Goal: Transaction & Acquisition: Purchase product/service

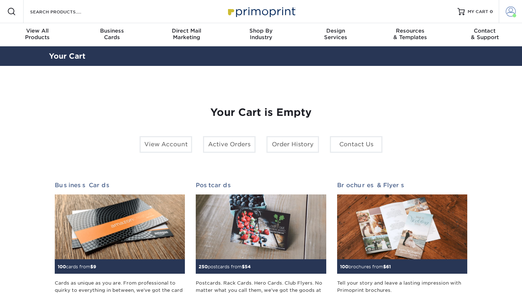
click at [516, 13] on link "Account" at bounding box center [510, 11] width 23 height 23
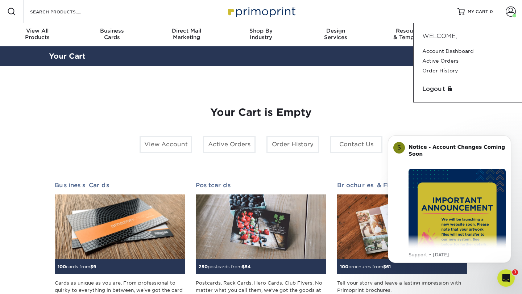
click at [381, 99] on div "Your Cart is Empty View Account Active Orders Order History Contact Us Business…" at bounding box center [261, 229] width 413 height 281
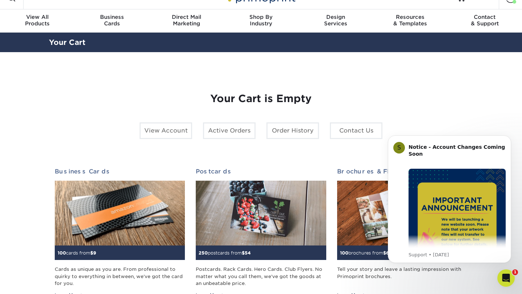
scroll to position [13, 0]
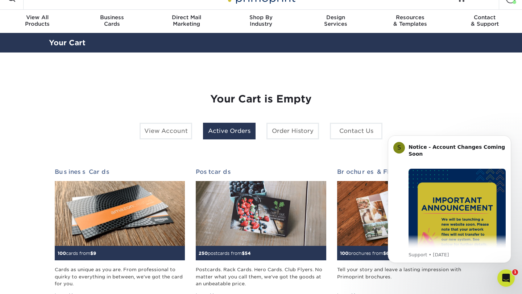
click at [232, 132] on link "Active Orders" at bounding box center [229, 131] width 53 height 17
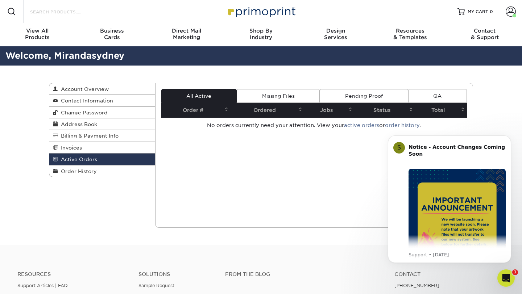
click at [47, 12] on input "Search Products" at bounding box center [64, 11] width 71 height 9
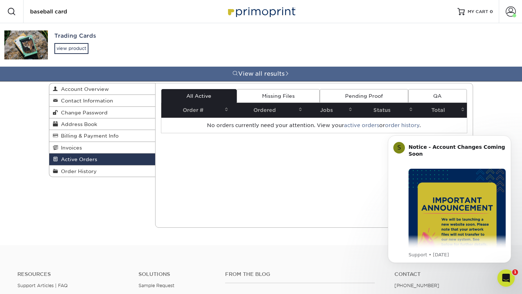
type input "baseball card"
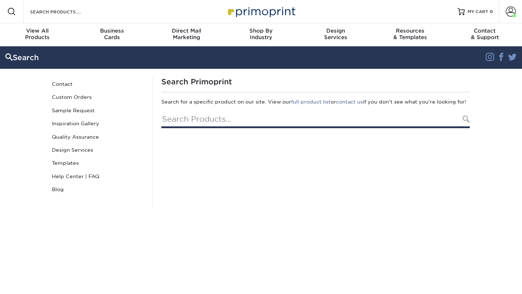
type input "baseball card"
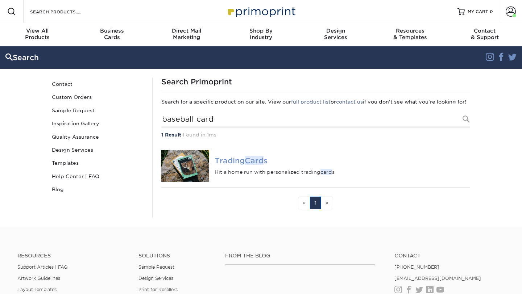
click at [232, 165] on h4 "Trading Card s" at bounding box center [342, 161] width 255 height 9
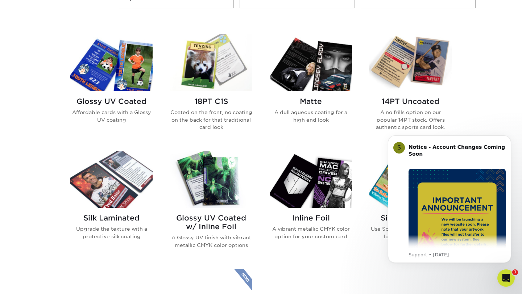
scroll to position [334, 0]
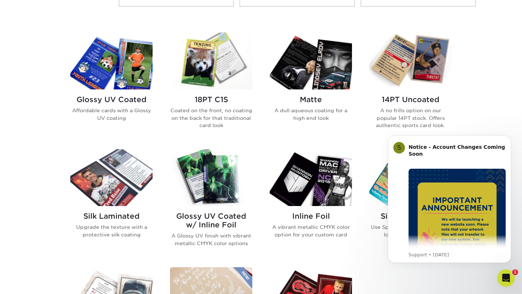
click at [211, 68] on img at bounding box center [211, 61] width 82 height 57
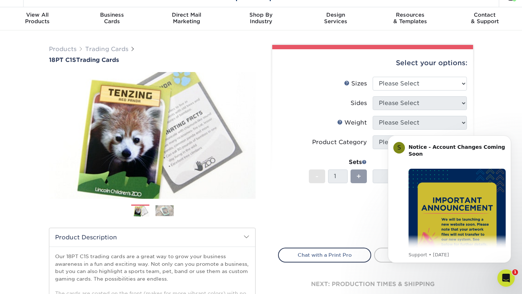
scroll to position [16, 0]
click at [392, 86] on select "Please Select 2.5" x 3.5"" at bounding box center [420, 83] width 94 height 14
select select "2.50x3.50"
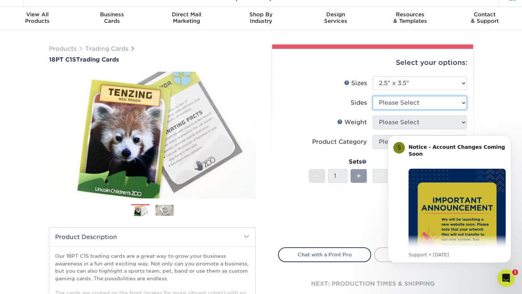
click at [394, 102] on select "Please Select Print Both Sides Print Front Only" at bounding box center [420, 103] width 94 height 14
select select "13abbda7-1d64-4f25-8bb2-c179b224825d"
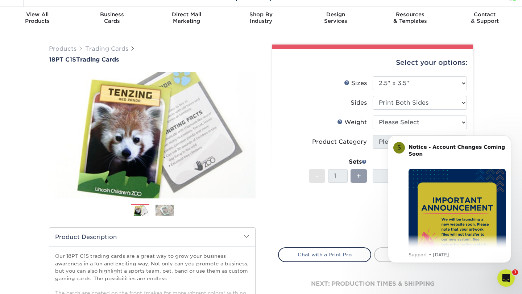
click at [380, 128] on body "S Notice - Account Changes Coming Soon ​ Past Order Files Will Not Transfer: Wh…" at bounding box center [449, 200] width 139 height 144
click html "S Notice - Account Changes Coming Soon ​ Past Order Files Will Not Transfer: Wh…"
click at [383, 121] on select "Please Select 18PT C1S" at bounding box center [420, 123] width 94 height 14
select select "18PTC1S"
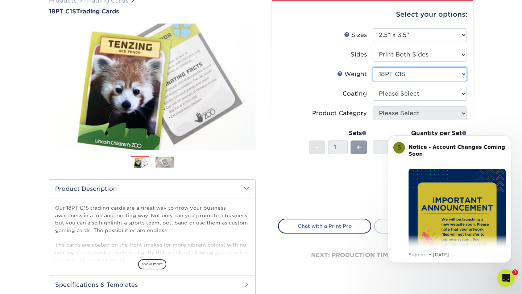
scroll to position [65, 0]
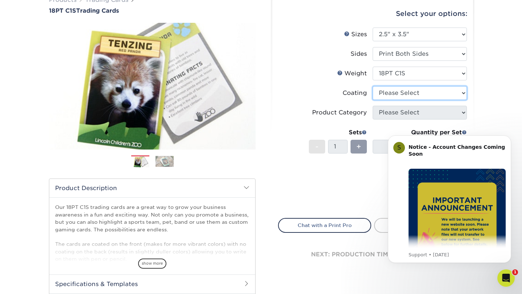
click at [381, 91] on select at bounding box center [420, 93] width 94 height 14
select select "3e7618de-abca-4bda-9f97-8b9129e913d8"
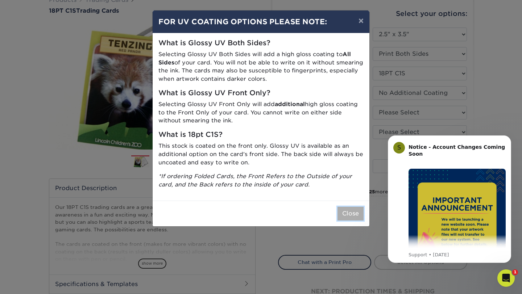
click at [347, 214] on button "Close" at bounding box center [351, 214] width 26 height 14
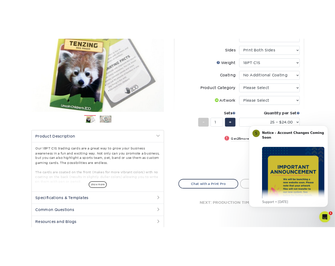
scroll to position [109, 0]
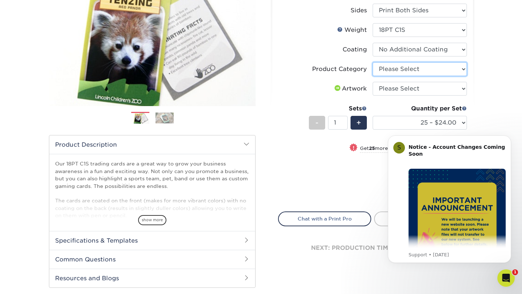
click at [406, 73] on select "Please Select Trading Cards" at bounding box center [420, 69] width 94 height 14
select select "c2f9bce9-36c2-409d-b101-c29d9d031e18"
click at [401, 86] on select "Please Select I will upload files I need a design - $100" at bounding box center [420, 89] width 94 height 14
select select "upload"
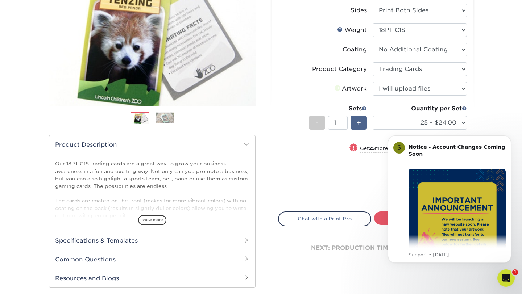
click at [361, 121] on div "+" at bounding box center [359, 123] width 16 height 14
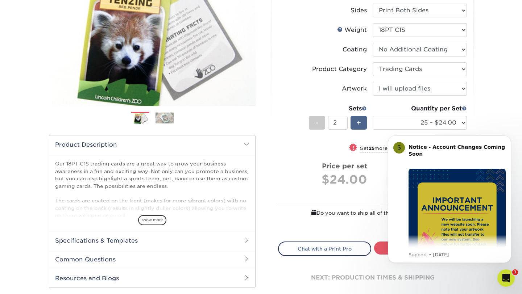
click at [361, 121] on div "+" at bounding box center [359, 123] width 16 height 14
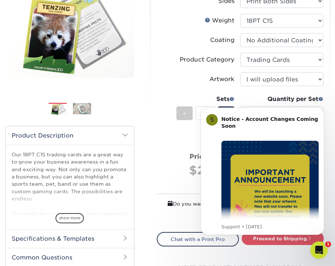
click at [204, 93] on li "Sets - 4 + Quantity per Set 25 – $24.00 50 – $27.00 75 – $35.00 100 – $39.00 25…" at bounding box center [240, 113] width 166 height 42
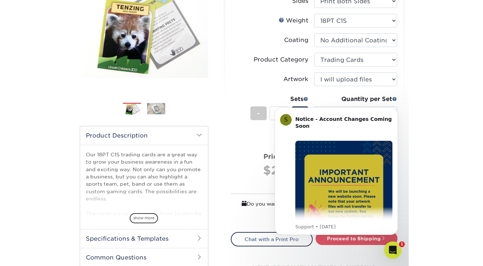
scroll to position [106, 0]
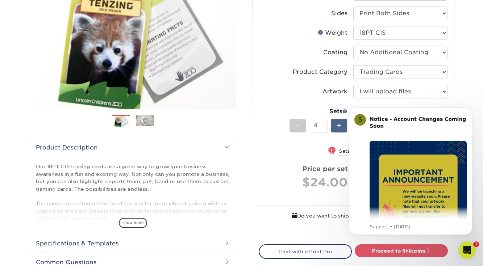
click at [341, 125] on span "+" at bounding box center [339, 125] width 5 height 11
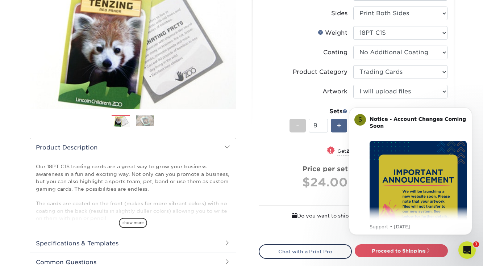
click at [341, 125] on span "+" at bounding box center [339, 125] width 5 height 11
type input "13"
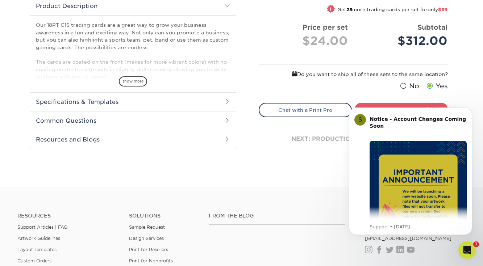
scroll to position [256, 0]
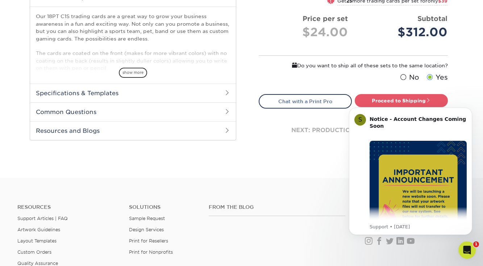
click html "S Notice - Account Changes Coming Soon ​ Past Order Files Will Not Transfer: Wh…"
click at [469, 109] on icon "Dismiss notification" at bounding box center [470, 110] width 4 height 4
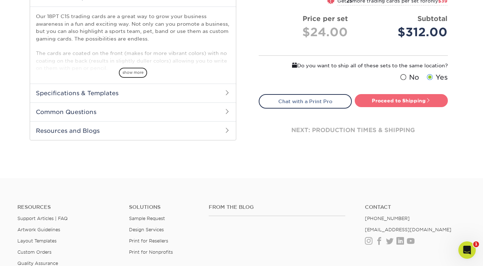
click at [386, 102] on link "Proceed to Shipping" at bounding box center [401, 100] width 93 height 13
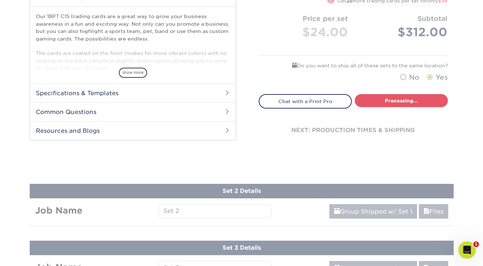
select select "93496b82-97d9-442a-849d-a6c043c823b6"
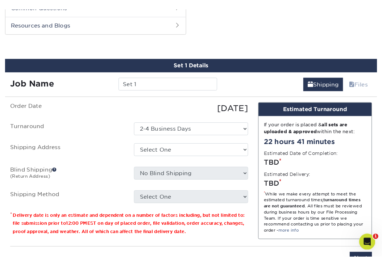
scroll to position [377, 0]
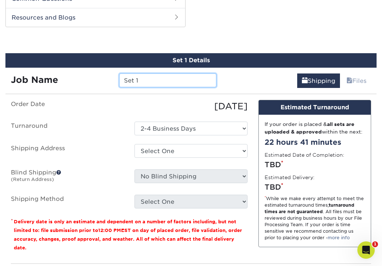
drag, startPoint x: 143, startPoint y: 80, endPoint x: 100, endPoint y: 80, distance: 43.1
click at [100, 80] on div "Job Name Set 1" at bounding box center [113, 81] width 216 height 14
type input "Title"
click at [84, 77] on div "Job Name" at bounding box center [59, 81] width 108 height 14
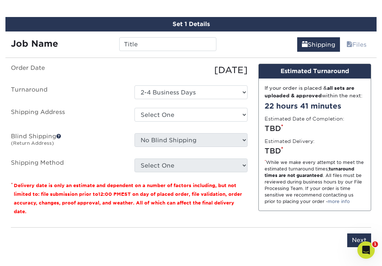
scroll to position [415, 0]
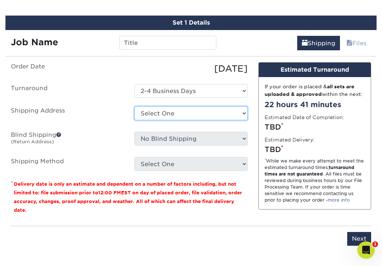
click at [164, 116] on select "Select One + Add New Address" at bounding box center [191, 114] width 113 height 14
select select "newaddress"
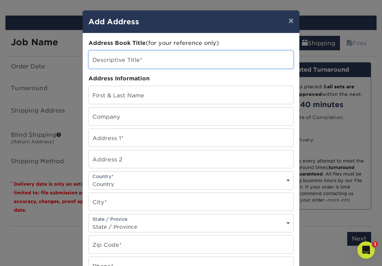
click at [137, 62] on input "text" at bounding box center [191, 60] width 204 height 18
type input "Sam's Address"
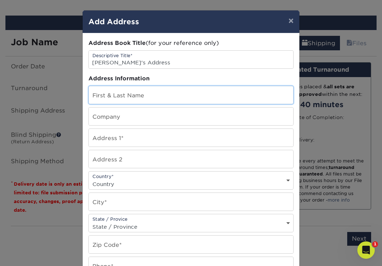
click at [123, 92] on input "text" at bounding box center [191, 95] width 204 height 18
type input "Sam Gaty"
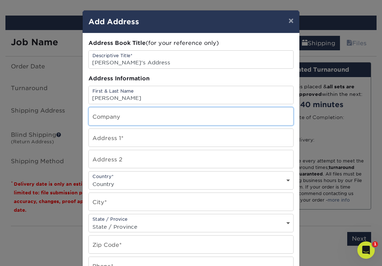
click at [113, 117] on input "text" at bounding box center [191, 117] width 204 height 18
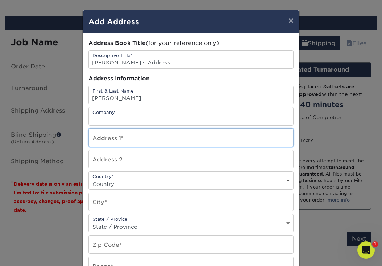
click at [111, 137] on input "text" at bounding box center [191, 138] width 204 height 18
type input "205 NW 86th Ave"
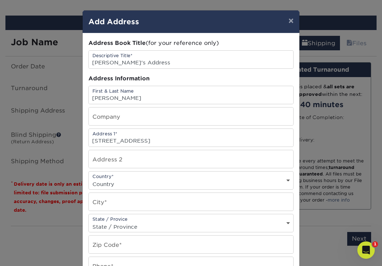
click at [109, 185] on select "Country United States Canada ----------------------------- Afghanistan Albania …" at bounding box center [191, 184] width 204 height 11
select select "US"
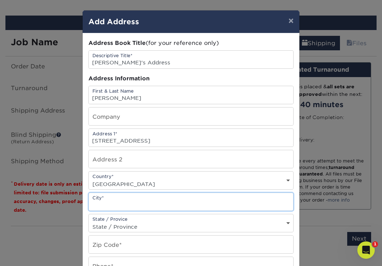
click at [107, 206] on input "text" at bounding box center [191, 202] width 204 height 18
type input "Portland"
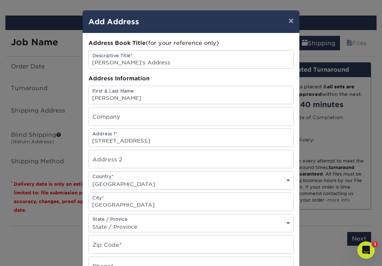
click at [107, 229] on select "State / Province Alabama Alaska Arizona Arkansas California Colorado Connecticu…" at bounding box center [191, 227] width 204 height 11
select select "OR"
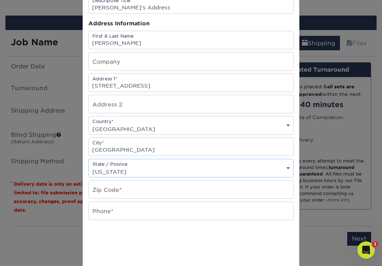
scroll to position [63, 0]
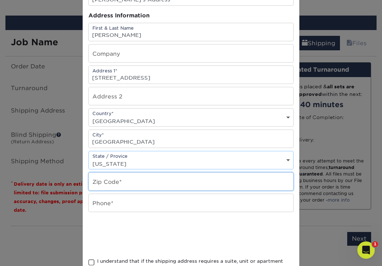
click at [99, 181] on input "text" at bounding box center [191, 182] width 204 height 18
type input "97229"
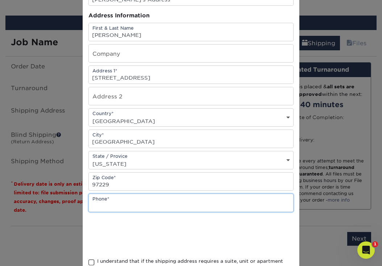
click at [103, 206] on input "text" at bounding box center [191, 203] width 204 height 18
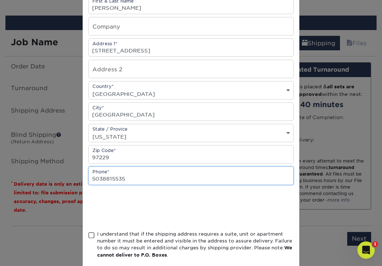
scroll to position [93, 0]
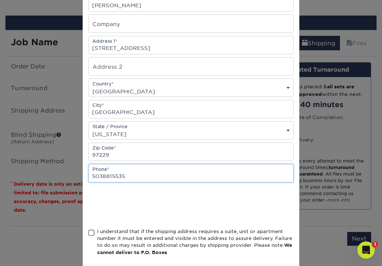
type input "5038815535"
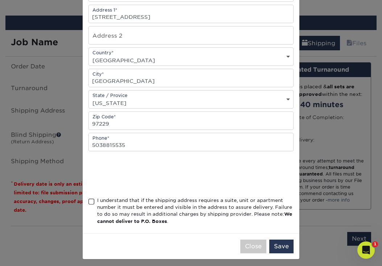
scroll to position [128, 0]
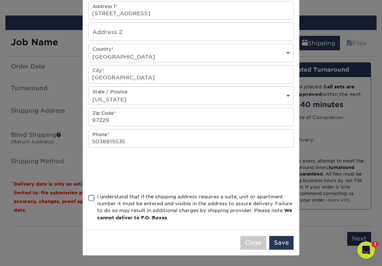
click at [90, 198] on span at bounding box center [91, 198] width 6 height 7
click at [0, 0] on input "I understand that if the shipping address requires a suite, unit or apartment n…" at bounding box center [0, 0] width 0 height 0
click at [280, 240] on button "Save" at bounding box center [281, 243] width 24 height 14
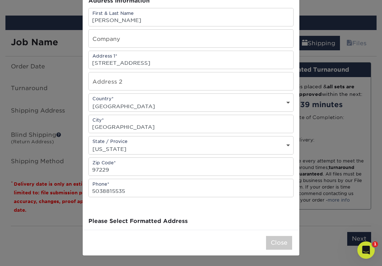
scroll to position [0, 0]
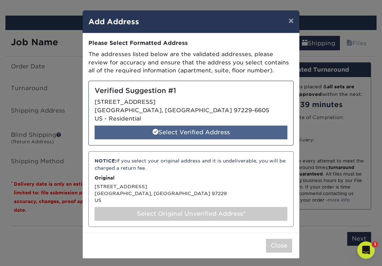
click at [197, 131] on div "Select Verified Address" at bounding box center [191, 133] width 193 height 14
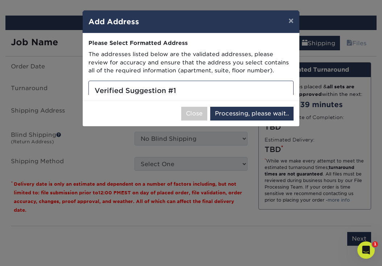
select select "285190"
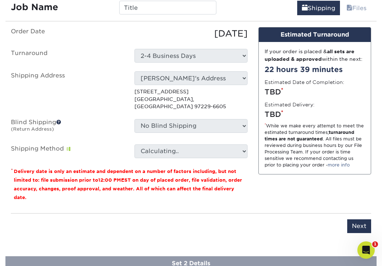
scroll to position [452, 0]
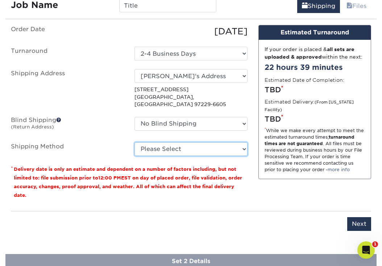
click at [198, 143] on select "Please Select Ground Shipping (+$23.88) 3 Day Shipping Service (+$30.00) 2 Day …" at bounding box center [191, 149] width 113 height 14
select select "03"
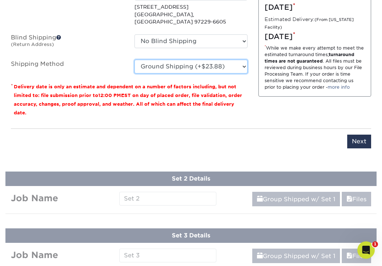
scroll to position [538, 0]
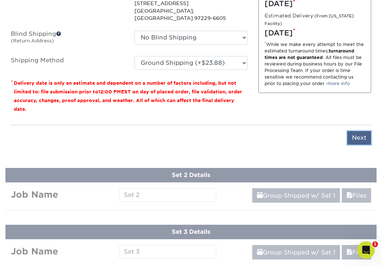
click at [354, 134] on input "Next" at bounding box center [359, 138] width 24 height 14
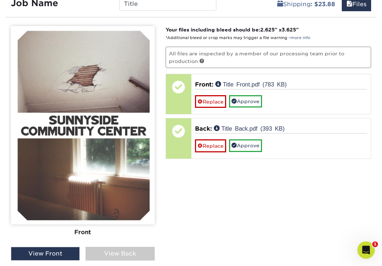
scroll to position [455, 0]
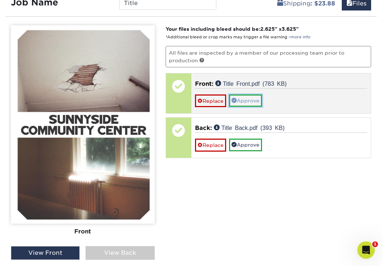
click at [240, 99] on link "Approve" at bounding box center [245, 101] width 33 height 12
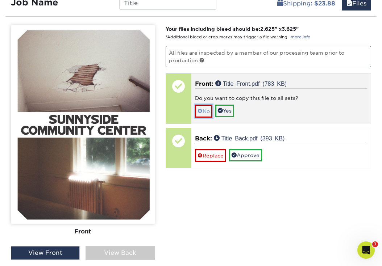
click at [204, 115] on link "No" at bounding box center [203, 111] width 17 height 13
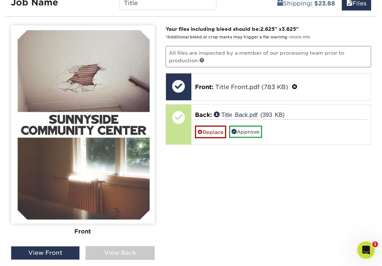
click at [105, 247] on div "View Back" at bounding box center [120, 254] width 69 height 14
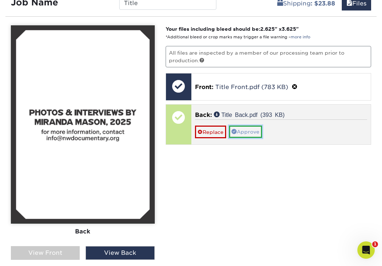
click at [255, 129] on link "Approve" at bounding box center [245, 132] width 33 height 12
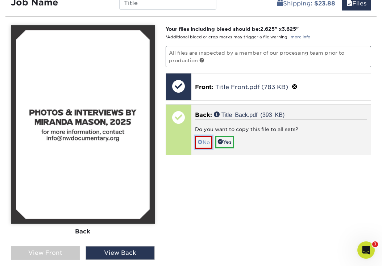
click at [205, 139] on link "No" at bounding box center [203, 142] width 17 height 13
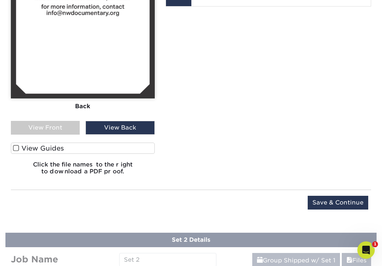
scroll to position [581, 0]
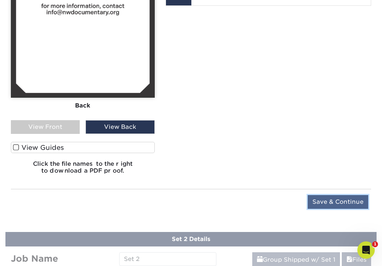
click at [324, 198] on input "Save & Continue" at bounding box center [338, 202] width 61 height 14
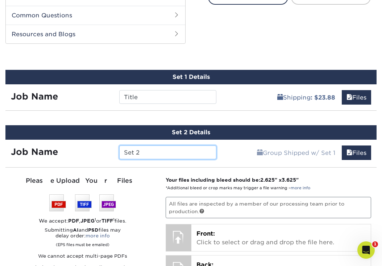
scroll to position [354, 0]
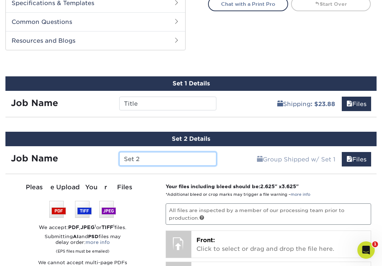
drag, startPoint x: 154, startPoint y: 158, endPoint x: 103, endPoint y: 158, distance: 51.5
click at [103, 158] on div "Job Name Set 2" at bounding box center [113, 159] width 216 height 14
type input "Hannah 1"
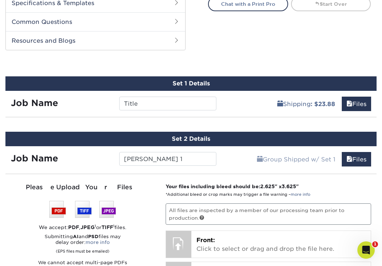
click at [255, 138] on div "Set 2 Details" at bounding box center [190, 139] width 371 height 15
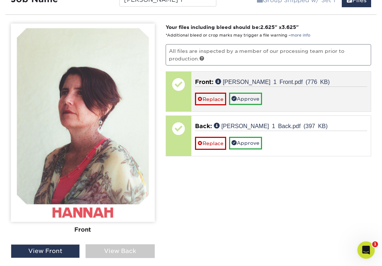
scroll to position [516, 0]
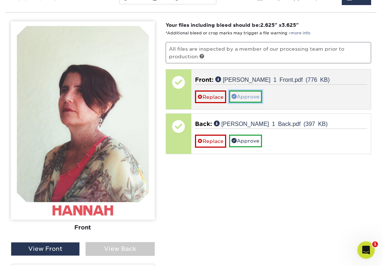
click at [255, 95] on link "Approve" at bounding box center [245, 97] width 33 height 12
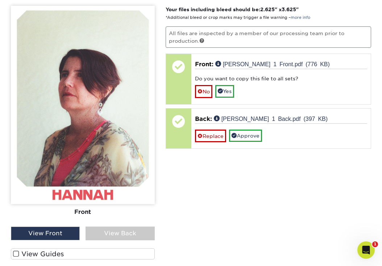
scroll to position [532, 0]
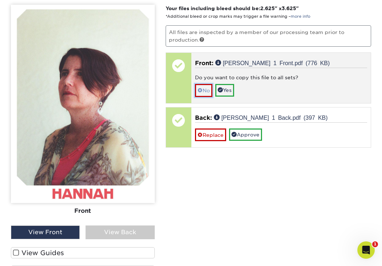
click at [202, 93] on link "No" at bounding box center [203, 90] width 17 height 13
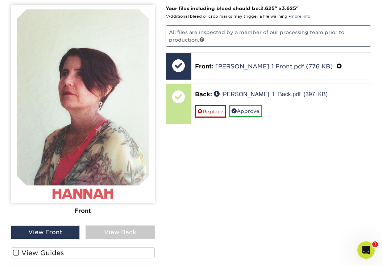
click at [91, 232] on div "View Back" at bounding box center [120, 233] width 69 height 14
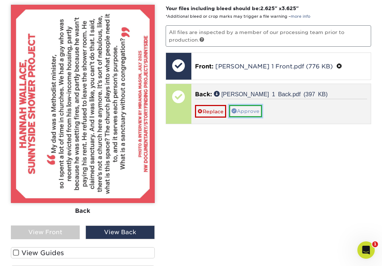
click at [240, 112] on link "Approve" at bounding box center [245, 111] width 33 height 12
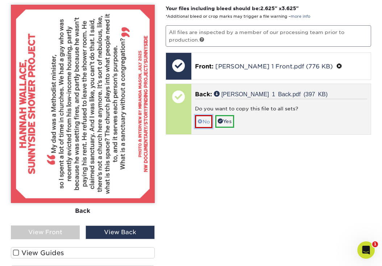
click at [203, 121] on link "No" at bounding box center [203, 121] width 17 height 13
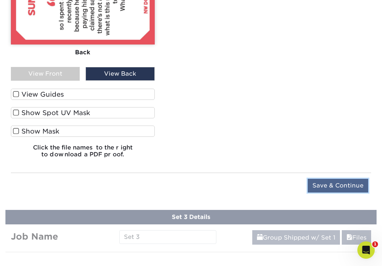
click at [336, 184] on input "Save & Continue" at bounding box center [338, 186] width 61 height 14
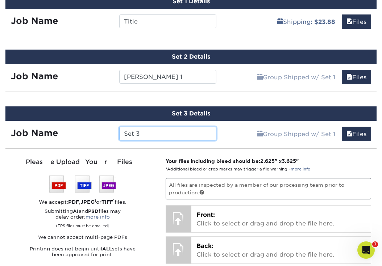
scroll to position [420, 0]
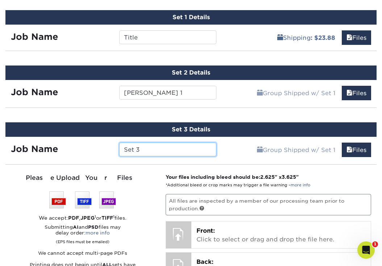
drag, startPoint x: 142, startPoint y: 150, endPoint x: 92, endPoint y: 150, distance: 50.0
click at [92, 150] on div "Job Name Set 3" at bounding box center [113, 150] width 216 height 14
type input "Hannah 2"
click at [136, 183] on div "Please Upload Your Files We accept: PDF , JPEG 1 or TIFF 1 files. Submitting AI…" at bounding box center [83, 246] width 144 height 145
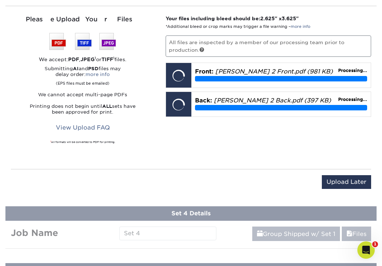
scroll to position [579, 0]
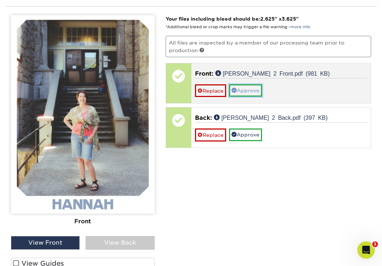
click at [251, 89] on link "Approve" at bounding box center [245, 90] width 33 height 12
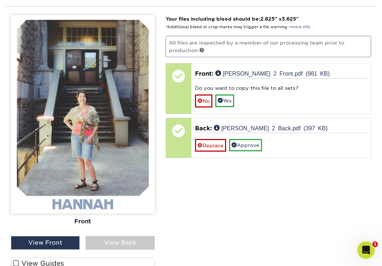
click at [119, 237] on div "View Back" at bounding box center [120, 243] width 69 height 14
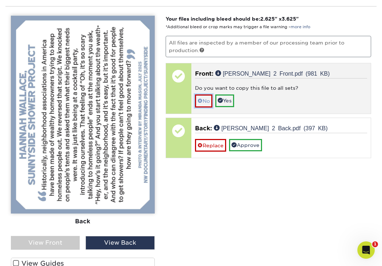
click at [201, 103] on span at bounding box center [200, 101] width 5 height 6
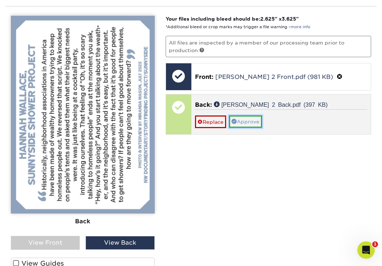
click at [241, 120] on link "Approve" at bounding box center [245, 122] width 33 height 12
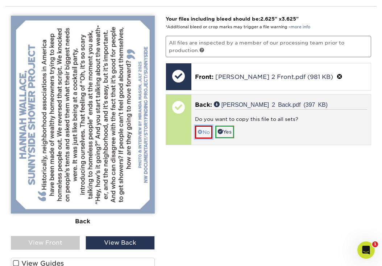
click at [210, 128] on link "No" at bounding box center [203, 132] width 17 height 13
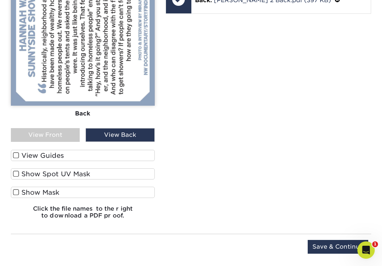
scroll to position [687, 0]
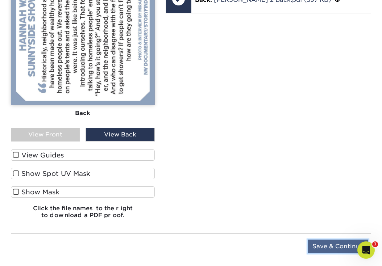
click at [319, 245] on input "Save & Continue" at bounding box center [338, 247] width 61 height 14
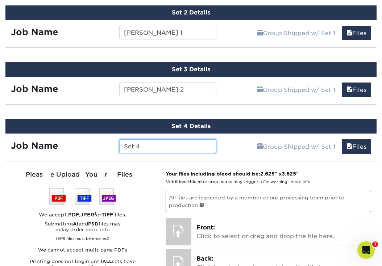
scroll to position [478, 0]
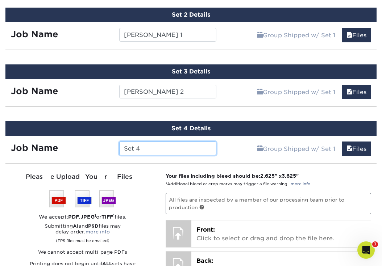
drag, startPoint x: 143, startPoint y: 146, endPoint x: 99, endPoint y: 146, distance: 44.2
click at [99, 146] on div "Job Name Set 4" at bounding box center [113, 149] width 216 height 14
type input "Tony 1"
click at [132, 174] on div "Please Upload Your Files" at bounding box center [83, 177] width 144 height 9
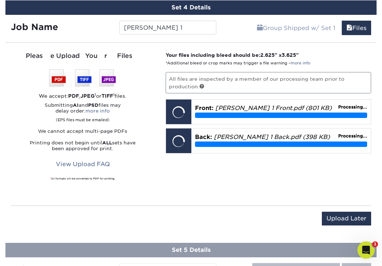
scroll to position [614, 0]
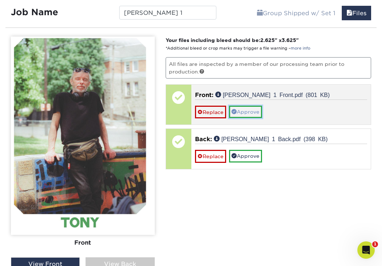
click at [252, 110] on link "Approve" at bounding box center [245, 112] width 33 height 12
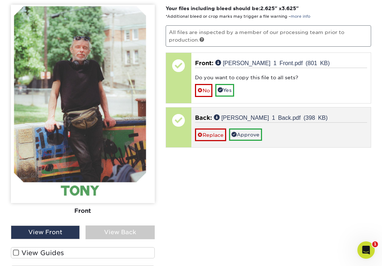
scroll to position [661, 0]
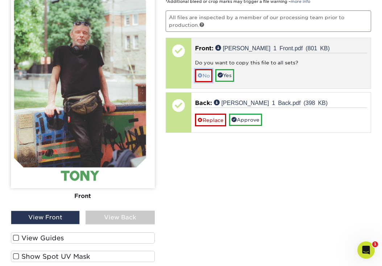
click at [204, 69] on link "No" at bounding box center [203, 75] width 17 height 13
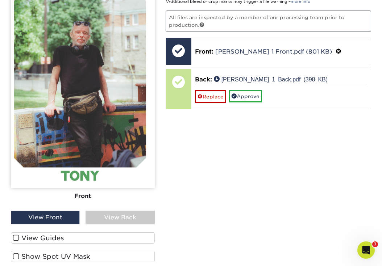
click at [109, 220] on div "View Back" at bounding box center [120, 218] width 69 height 14
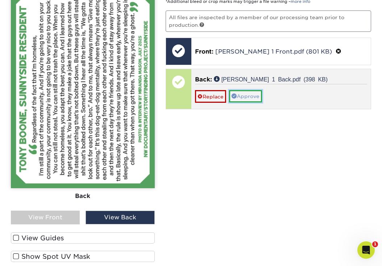
click at [242, 95] on link "Approve" at bounding box center [245, 96] width 33 height 12
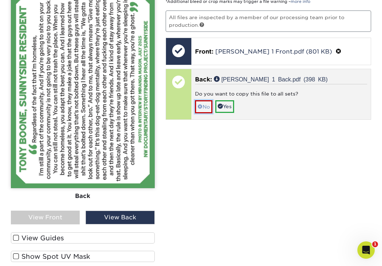
click at [202, 106] on span at bounding box center [200, 107] width 5 height 6
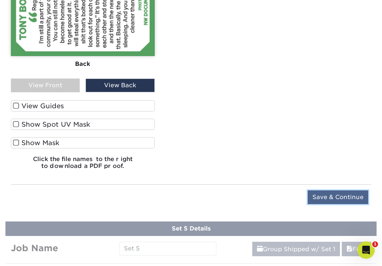
click at [334, 196] on input "Save & Continue" at bounding box center [338, 198] width 61 height 14
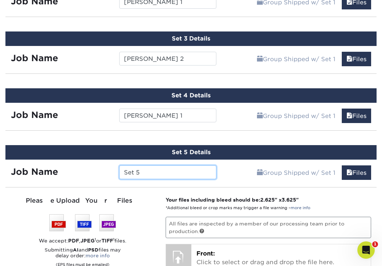
scroll to position [502, 0]
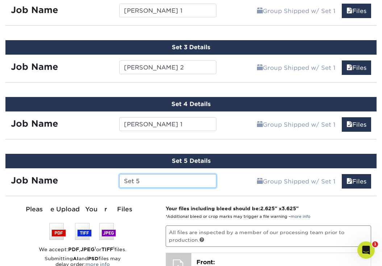
drag, startPoint x: 149, startPoint y: 176, endPoint x: 171, endPoint y: 183, distance: 23.2
click at [171, 183] on input "Set 5" at bounding box center [168, 181] width 98 height 14
type input "Tony 2"
click at [239, 187] on div "Group Shipped w/ Set 1 Files Continue" at bounding box center [299, 180] width 155 height 22
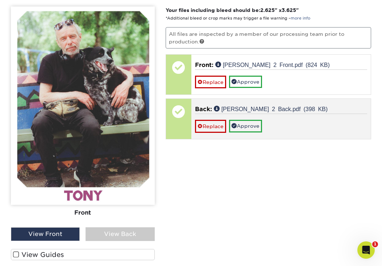
scroll to position [699, 0]
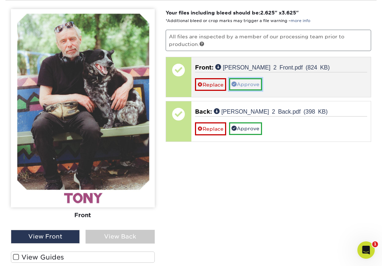
click at [253, 80] on link "Approve" at bounding box center [245, 84] width 33 height 12
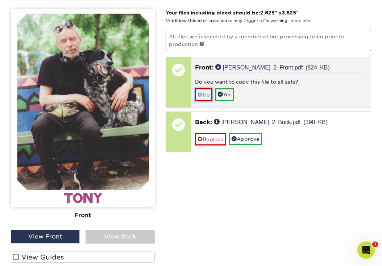
click at [207, 91] on link "No" at bounding box center [203, 94] width 17 height 13
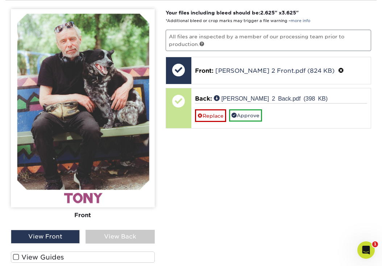
click at [111, 238] on div "View Back" at bounding box center [120, 237] width 69 height 14
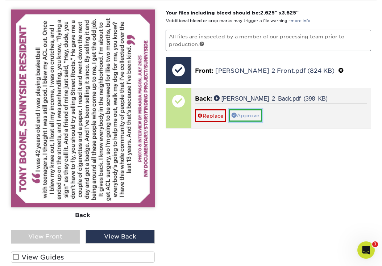
click at [247, 109] on link "Approve" at bounding box center [245, 115] width 33 height 12
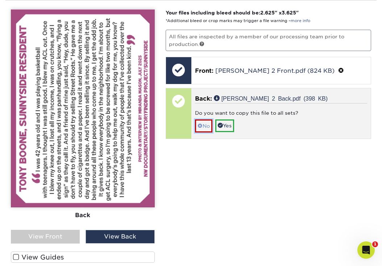
click at [204, 124] on link "No" at bounding box center [203, 126] width 17 height 13
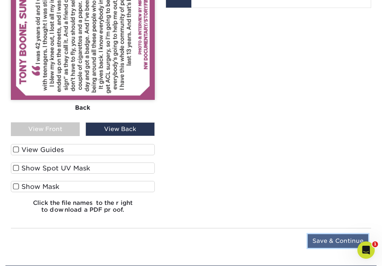
click at [328, 241] on input "Save & Continue" at bounding box center [338, 242] width 61 height 14
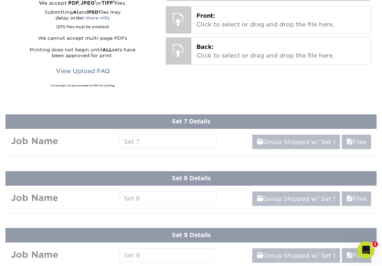
scroll to position [607, 0]
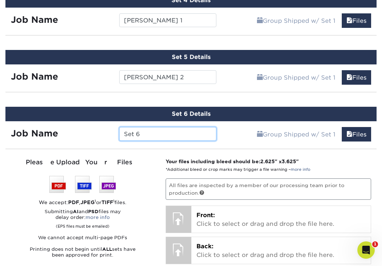
drag, startPoint x: 145, startPoint y: 132, endPoint x: 108, endPoint y: 132, distance: 37.0
click at [108, 132] on div "Job Name Set 6" at bounding box center [113, 134] width 216 height 14
type input "Jake 1"
click at [241, 136] on div "Group Shipped w/ Set 1 Files Continue" at bounding box center [299, 132] width 155 height 22
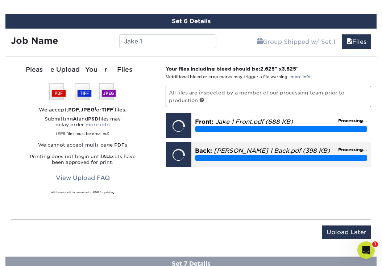
scroll to position [700, 0]
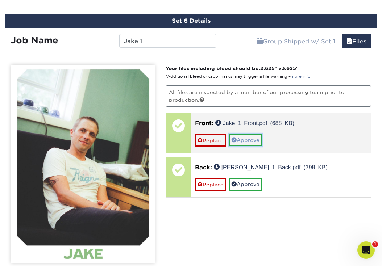
click at [245, 140] on link "Approve" at bounding box center [245, 140] width 33 height 12
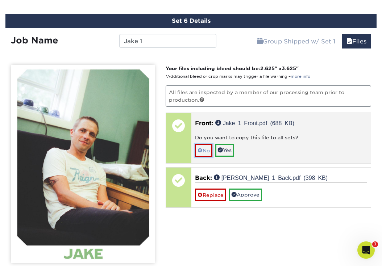
click at [208, 148] on link "No" at bounding box center [203, 150] width 17 height 13
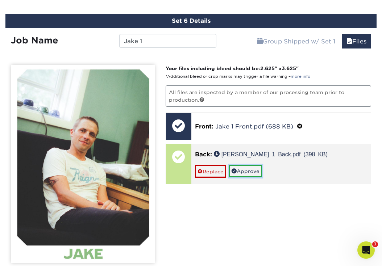
click at [245, 167] on link "Approve" at bounding box center [245, 171] width 33 height 12
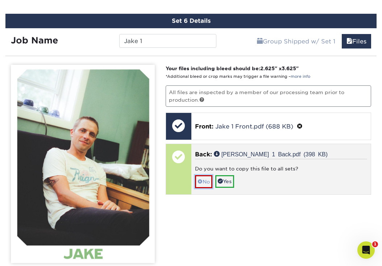
click at [207, 177] on link "No" at bounding box center [203, 181] width 17 height 13
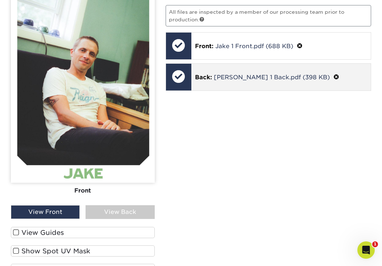
scroll to position [783, 0]
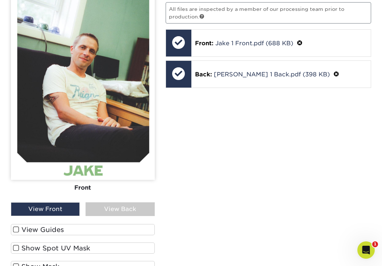
click at [115, 204] on div "View Back" at bounding box center [120, 210] width 69 height 14
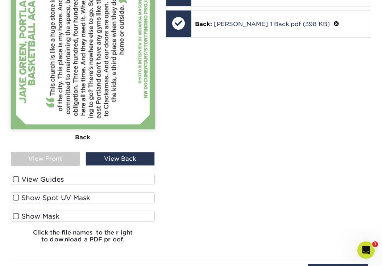
scroll to position [927, 0]
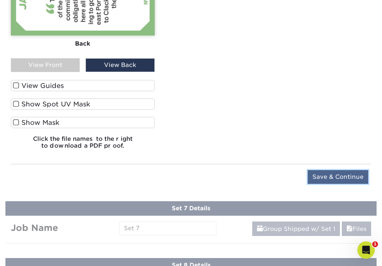
click at [327, 173] on input "Save & Continue" at bounding box center [338, 177] width 61 height 14
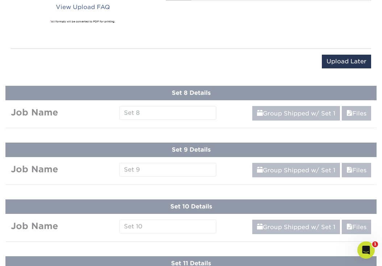
scroll to position [663, 0]
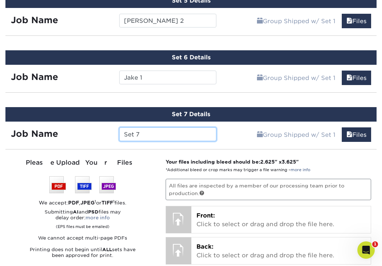
drag, startPoint x: 148, startPoint y: 134, endPoint x: 106, endPoint y: 134, distance: 41.3
click at [106, 134] on div "Job Name Set 7" at bounding box center [113, 135] width 216 height 14
type input "Jake 2"
click at [144, 158] on div "Please Upload Your Files" at bounding box center [83, 162] width 144 height 9
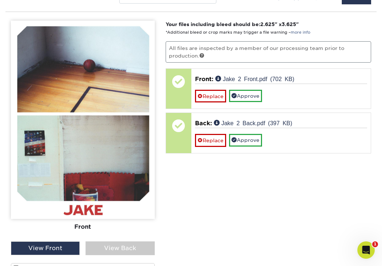
scroll to position [793, 0]
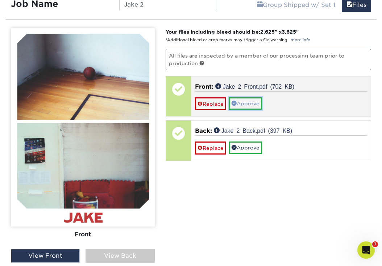
click at [230, 98] on link "Approve" at bounding box center [245, 104] width 33 height 12
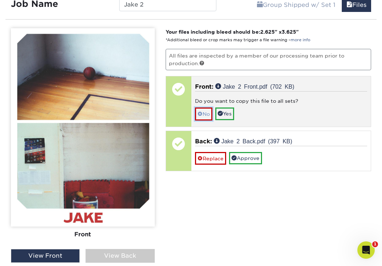
click at [205, 112] on link "No" at bounding box center [203, 114] width 17 height 13
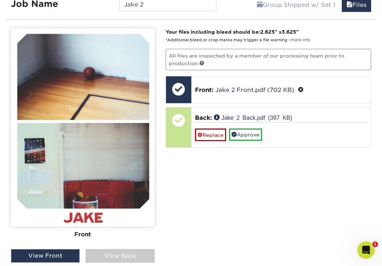
click at [110, 255] on div "View Back" at bounding box center [120, 256] width 69 height 14
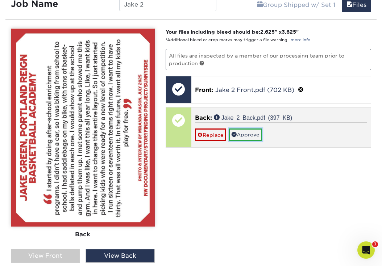
click at [240, 130] on link "Approve" at bounding box center [245, 135] width 33 height 12
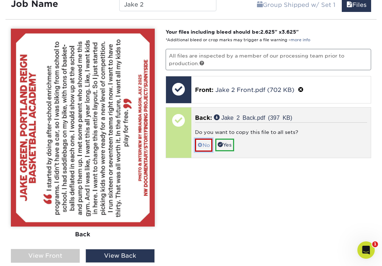
click at [209, 140] on link "No" at bounding box center [203, 145] width 17 height 13
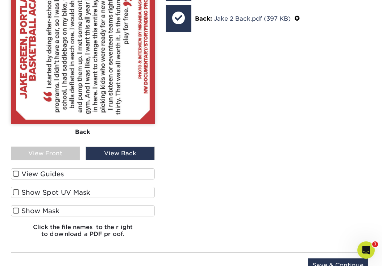
scroll to position [897, 0]
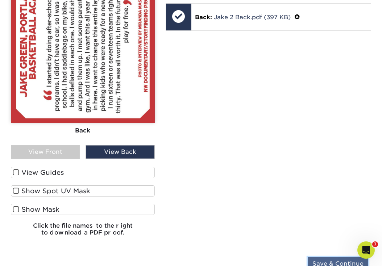
click at [326, 259] on input "Save & Continue" at bounding box center [338, 264] width 61 height 14
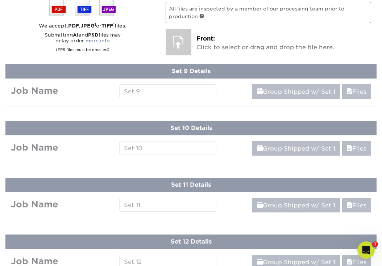
scroll to position [720, 0]
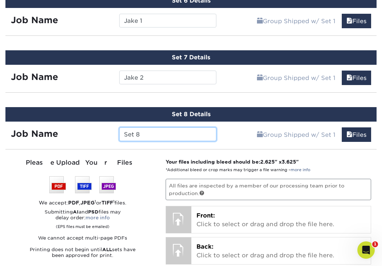
drag, startPoint x: 157, startPoint y: 134, endPoint x: 65, endPoint y: 134, distance: 92.1
click at [65, 134] on div "Job Name Set 8" at bounding box center [113, 135] width 216 height 14
type input "Thomas 1"
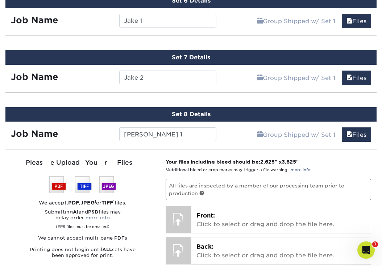
click at [231, 136] on div "Group Shipped w/ Set 1 Files Continue" at bounding box center [299, 133] width 155 height 22
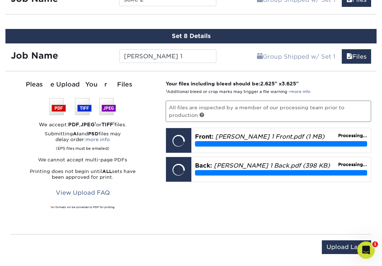
scroll to position [799, 0]
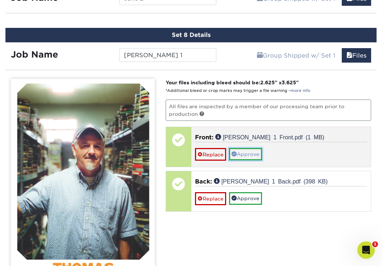
click at [245, 150] on link "Approve" at bounding box center [245, 154] width 33 height 12
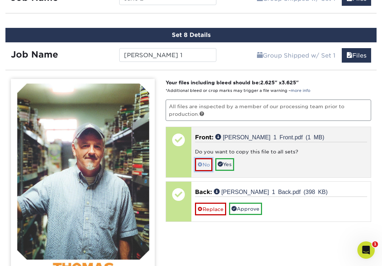
click at [204, 162] on link "No" at bounding box center [203, 164] width 17 height 13
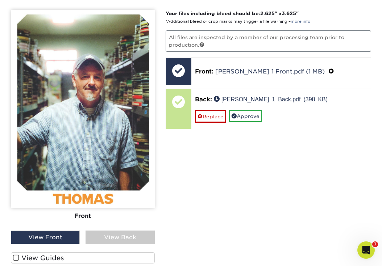
scroll to position [874, 0]
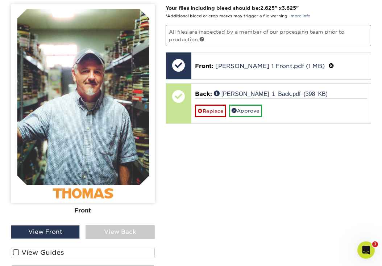
drag, startPoint x: 103, startPoint y: 230, endPoint x: 104, endPoint y: 226, distance: 4.1
click at [103, 230] on div "View Back" at bounding box center [120, 233] width 69 height 14
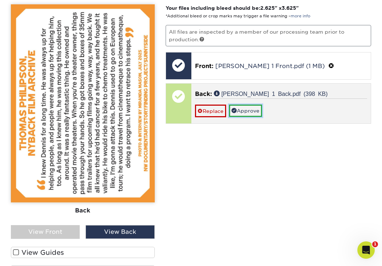
click at [241, 109] on link "Approve" at bounding box center [245, 111] width 33 height 12
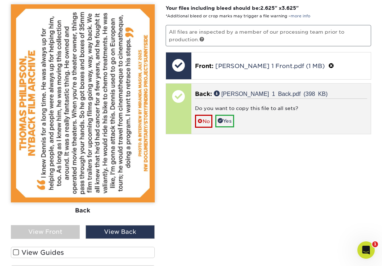
click at [212, 109] on div "Do you want to copy this file to all sets?" at bounding box center [281, 110] width 172 height 10
click at [206, 119] on link "No" at bounding box center [203, 121] width 17 height 13
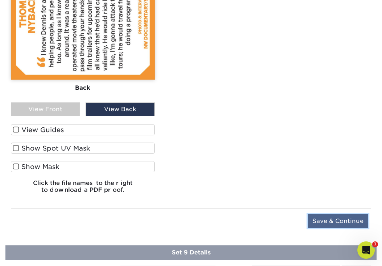
click at [327, 219] on input "Save & Continue" at bounding box center [338, 222] width 61 height 14
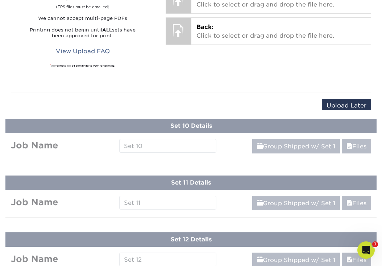
scroll to position [777, 0]
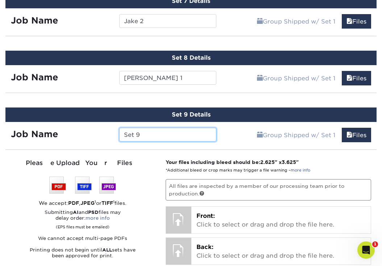
drag, startPoint x: 141, startPoint y: 133, endPoint x: 90, endPoint y: 133, distance: 50.4
click at [90, 133] on div "Job Name Set 9" at bounding box center [113, 135] width 216 height 14
type input "Thomas 2"
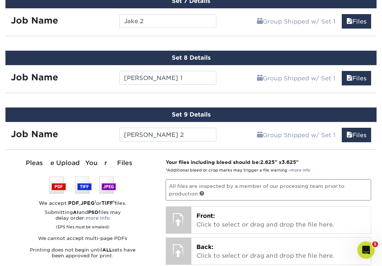
click at [157, 147] on div "Set 9 Details Job Name Thomas 2 Group Shipped w/ Set 1 Files Continue You've ch…" at bounding box center [190, 225] width 371 height 234
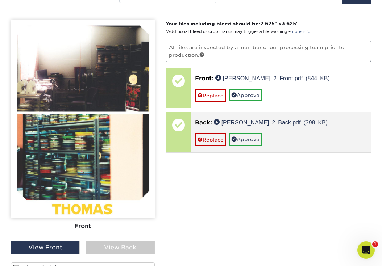
scroll to position [914, 0]
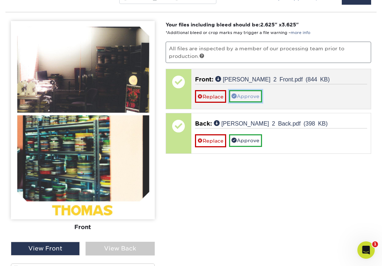
click at [240, 94] on link "Approve" at bounding box center [245, 96] width 33 height 12
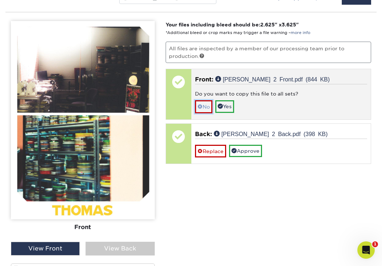
click at [205, 104] on link "No" at bounding box center [203, 106] width 17 height 13
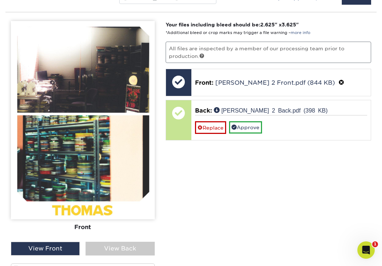
click at [120, 247] on div "View Back" at bounding box center [120, 249] width 69 height 14
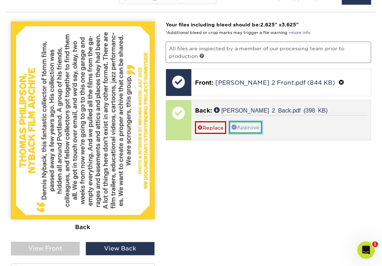
click at [243, 126] on link "Approve" at bounding box center [245, 127] width 33 height 12
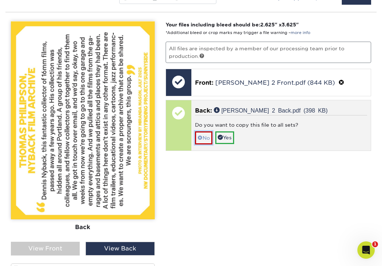
click at [206, 132] on link "No" at bounding box center [203, 138] width 17 height 13
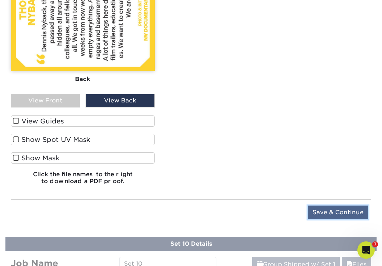
click at [337, 211] on input "Save & Continue" at bounding box center [338, 213] width 61 height 14
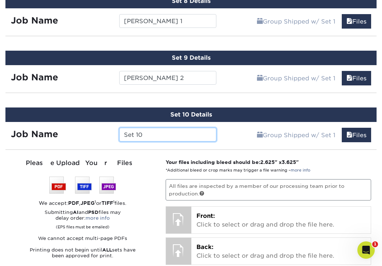
scroll to position [822, 0]
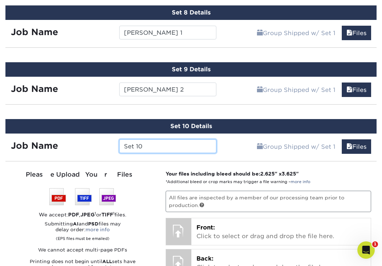
drag, startPoint x: 162, startPoint y: 145, endPoint x: 109, endPoint y: 146, distance: 52.9
click at [109, 146] on div "Job Name Set 10" at bounding box center [113, 147] width 216 height 14
type input "LeBrie 1"
click at [156, 164] on div "Set 10 Details Job Name LeBrie 1 Group Shipped w/ Set 1 Files Continue You've c…" at bounding box center [190, 236] width 371 height 234
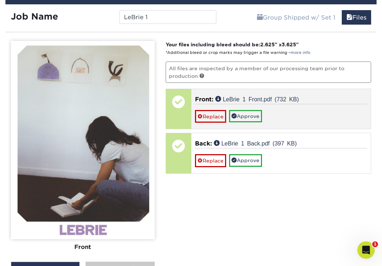
scroll to position [967, 0]
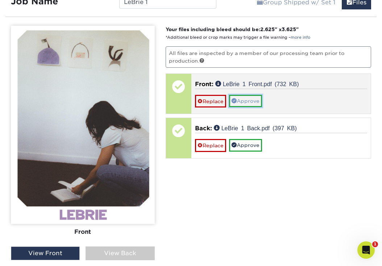
click at [252, 100] on link "Approve" at bounding box center [245, 101] width 33 height 12
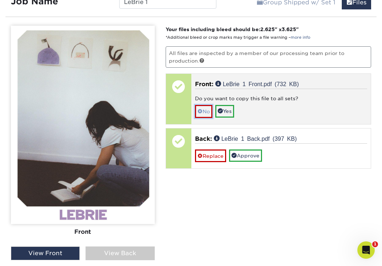
click at [209, 113] on link "No" at bounding box center [203, 111] width 17 height 13
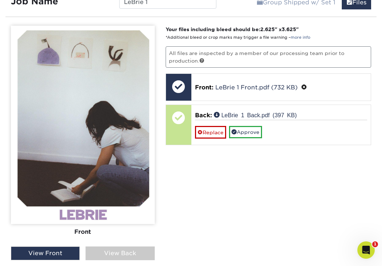
click at [109, 254] on div "View Back" at bounding box center [120, 254] width 69 height 14
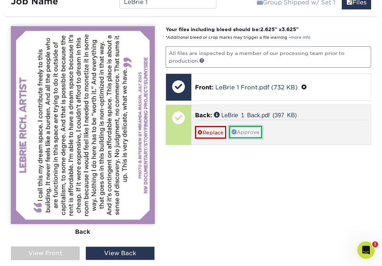
click at [244, 130] on link "Approve" at bounding box center [245, 132] width 33 height 12
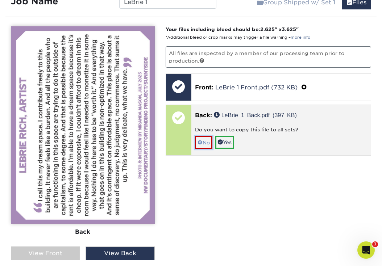
click at [207, 136] on link "No" at bounding box center [203, 142] width 17 height 13
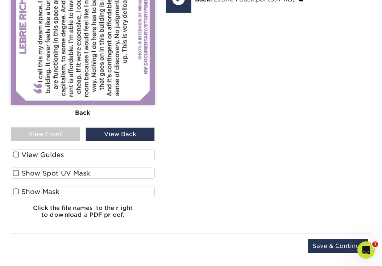
scroll to position [1104, 0]
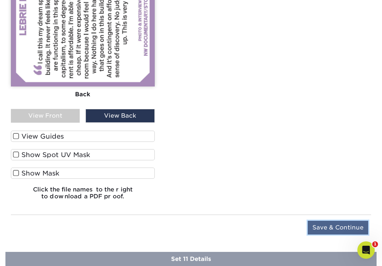
click at [329, 227] on input "Save & Continue" at bounding box center [338, 228] width 61 height 14
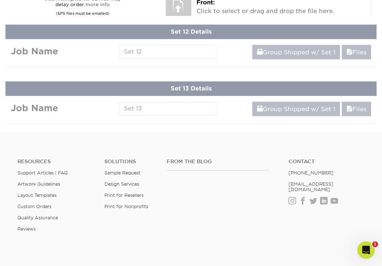
scroll to position [890, 0]
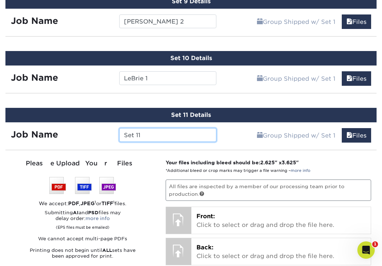
drag, startPoint x: 145, startPoint y: 131, endPoint x: 111, endPoint y: 131, distance: 33.7
click at [111, 131] on div "Job Name Set 11" at bounding box center [113, 135] width 216 height 14
type input "LeBrie 2"
click at [154, 164] on div "Please Upload Your Files" at bounding box center [83, 163] width 144 height 9
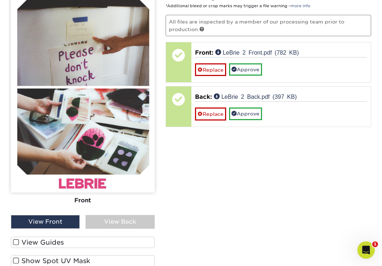
scroll to position [1048, 0]
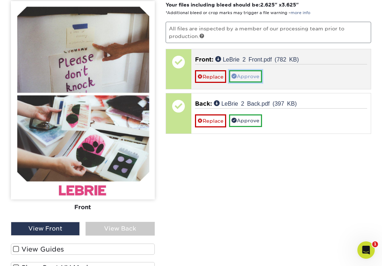
click at [245, 73] on link "Approve" at bounding box center [245, 76] width 33 height 12
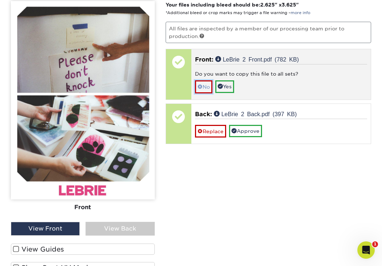
click at [204, 85] on link "No" at bounding box center [203, 86] width 17 height 13
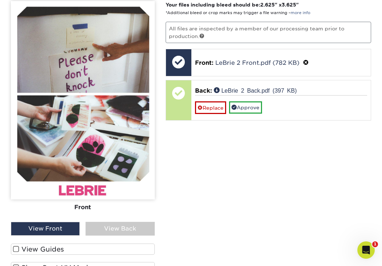
click at [137, 223] on div "View Back" at bounding box center [120, 229] width 69 height 14
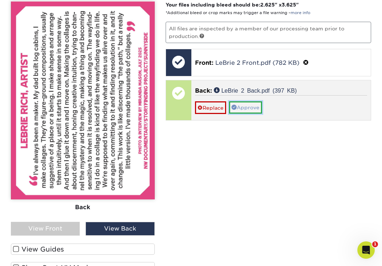
click at [248, 102] on link "Approve" at bounding box center [245, 108] width 33 height 12
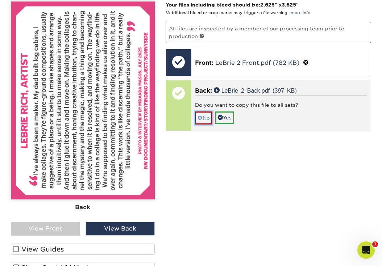
click at [202, 114] on link "No" at bounding box center [203, 118] width 17 height 13
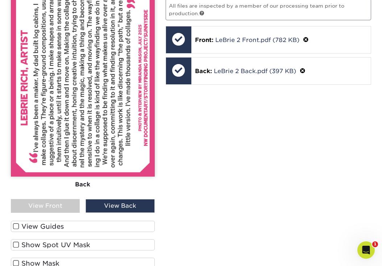
scroll to position [1060, 0]
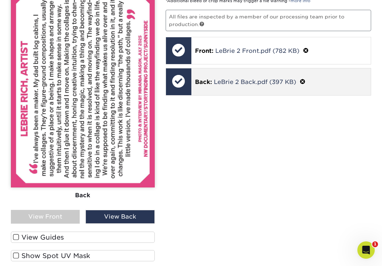
click at [304, 79] on span at bounding box center [303, 82] width 6 height 7
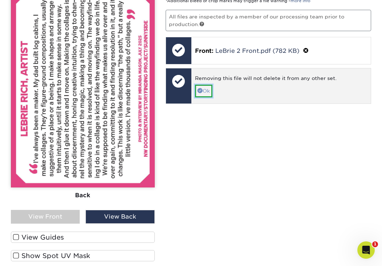
click at [209, 92] on link "Ok" at bounding box center [203, 91] width 17 height 12
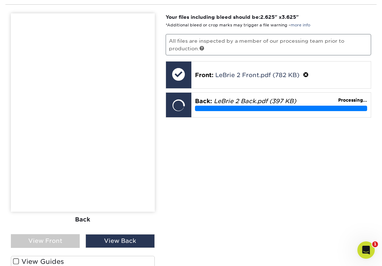
scroll to position [1035, 0]
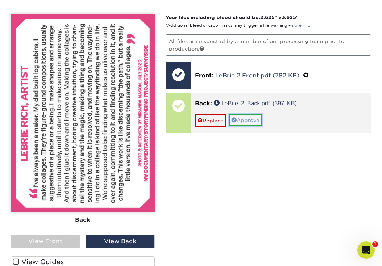
click at [253, 114] on link "Approve" at bounding box center [245, 120] width 33 height 12
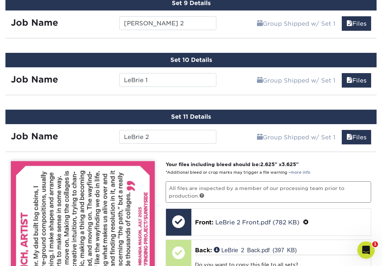
scroll to position [989, 0]
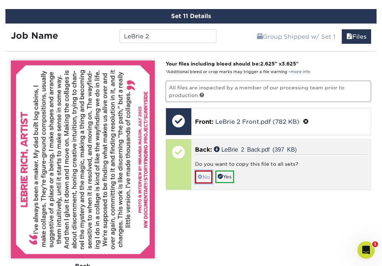
click at [200, 174] on span at bounding box center [200, 177] width 5 height 6
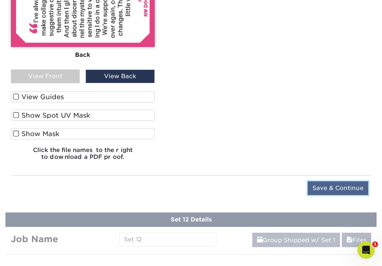
click at [337, 187] on input "Save & Continue" at bounding box center [338, 189] width 61 height 14
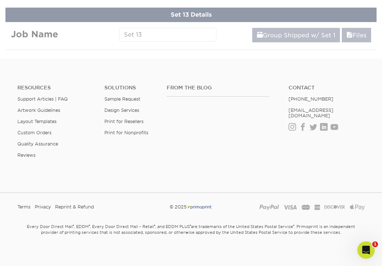
scroll to position [947, 0]
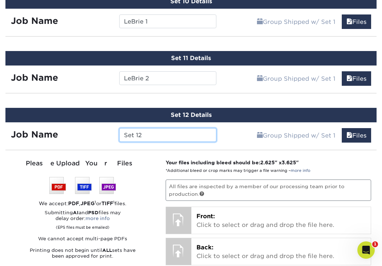
drag, startPoint x: 144, startPoint y: 132, endPoint x: 104, endPoint y: 132, distance: 40.2
click at [104, 132] on div "Job Name Set 12" at bounding box center [113, 135] width 216 height 14
type input "Wayland 1"
click at [148, 165] on div "Please Upload Your Files" at bounding box center [83, 163] width 144 height 9
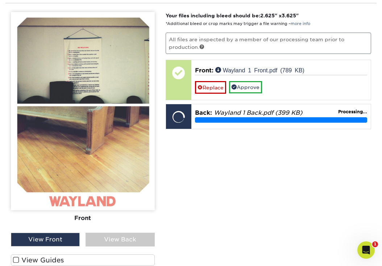
scroll to position [1083, 0]
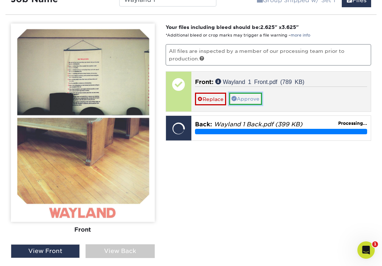
click at [237, 96] on link "Approve" at bounding box center [245, 99] width 33 height 12
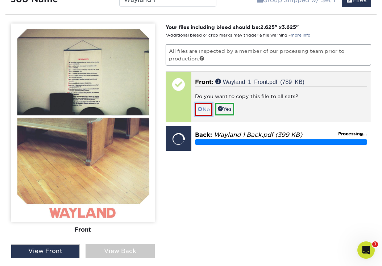
click at [198, 111] on link "No" at bounding box center [203, 109] width 17 height 13
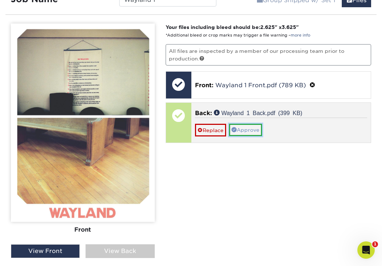
click at [248, 125] on link "Approve" at bounding box center [245, 130] width 33 height 12
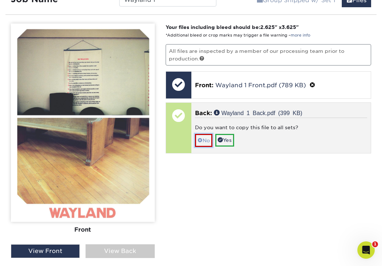
click at [208, 135] on link "No" at bounding box center [203, 140] width 17 height 13
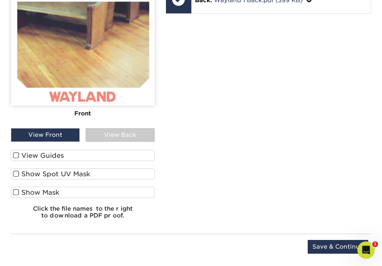
scroll to position [1204, 0]
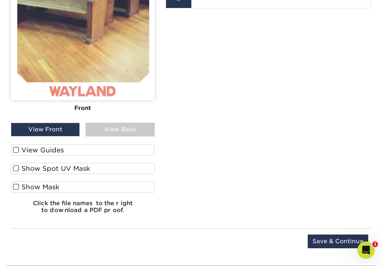
click at [113, 123] on div "View Back" at bounding box center [120, 130] width 69 height 14
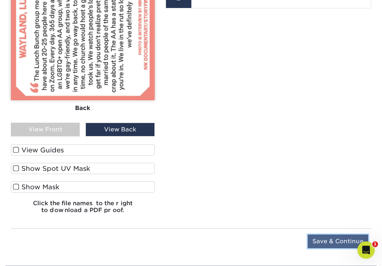
click at [330, 239] on input "Save & Continue" at bounding box center [338, 242] width 61 height 14
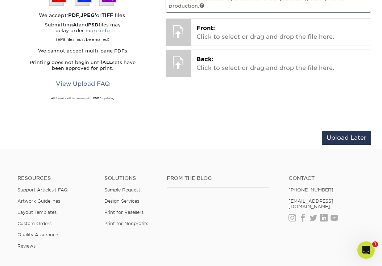
scroll to position [1004, 0]
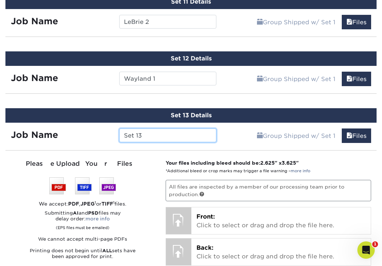
drag, startPoint x: 144, startPoint y: 131, endPoint x: 99, endPoint y: 130, distance: 45.7
click at [99, 130] on div "Job Name Set 13" at bounding box center [113, 136] width 216 height 14
type input "Wayland 2"
click at [140, 160] on div "Please Upload Your Files" at bounding box center [83, 164] width 144 height 9
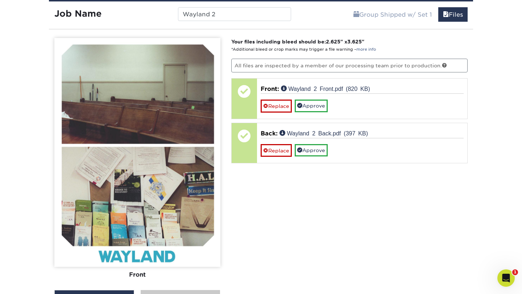
scroll to position [1121, 0]
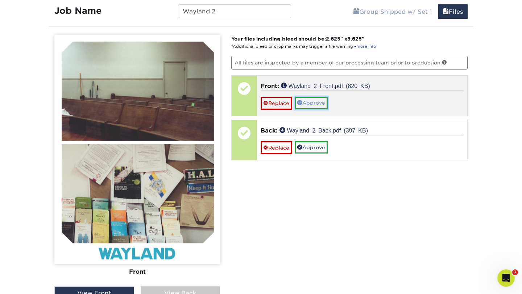
click at [318, 101] on link "Approve" at bounding box center [311, 103] width 33 height 12
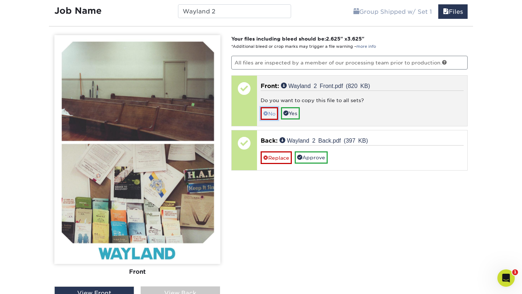
click at [269, 112] on link "No" at bounding box center [269, 113] width 17 height 13
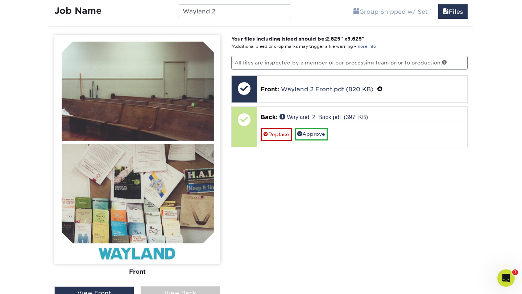
click at [166, 289] on div "View Back" at bounding box center [181, 294] width 80 height 14
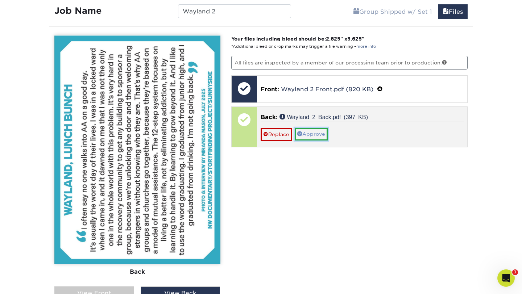
click at [307, 134] on link "Approve" at bounding box center [311, 134] width 33 height 12
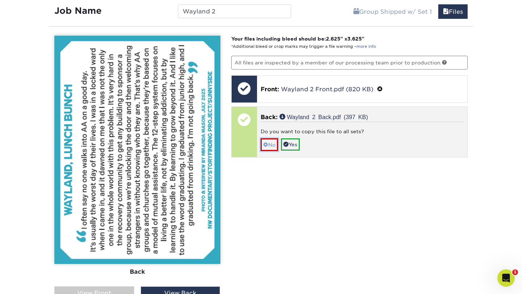
click at [267, 142] on span at bounding box center [265, 145] width 5 height 6
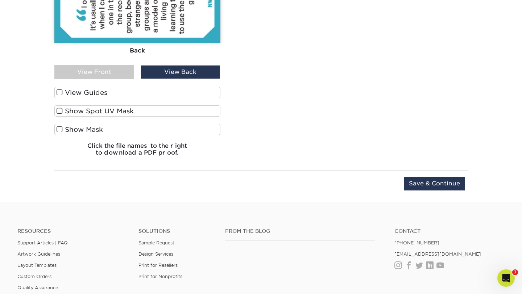
scroll to position [1350, 0]
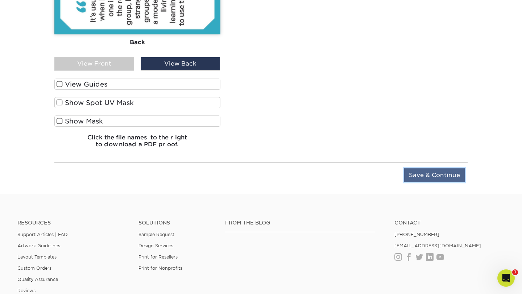
click at [425, 174] on input "Save & Continue" at bounding box center [434, 176] width 61 height 14
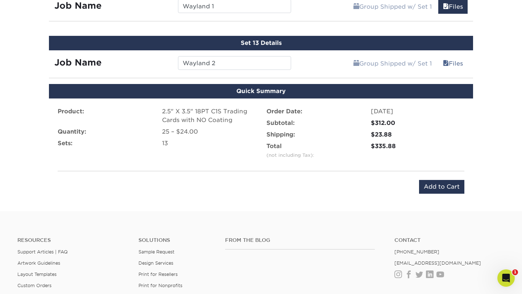
scroll to position [1064, 0]
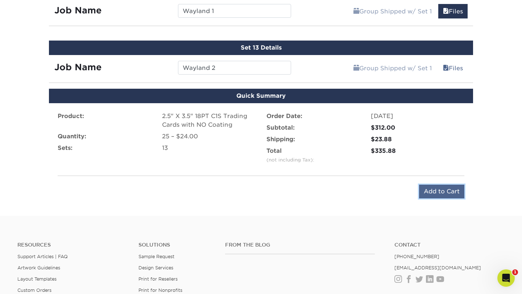
click at [434, 186] on input "Add to Cart" at bounding box center [441, 192] width 45 height 14
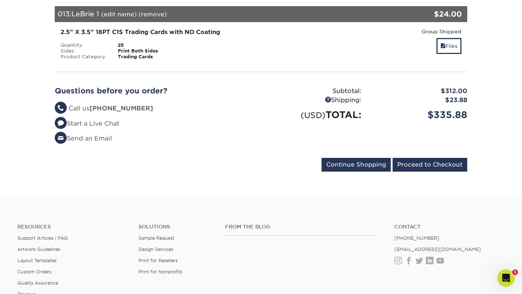
scroll to position [869, 0]
click at [431, 158] on input "Proceed to Checkout" at bounding box center [430, 165] width 75 height 14
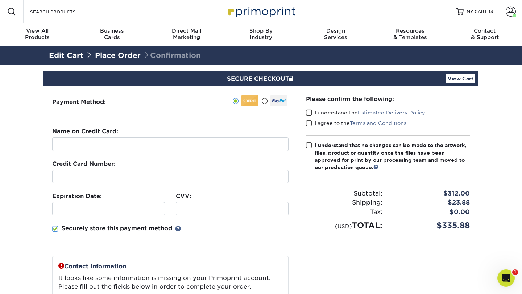
scroll to position [31, 0]
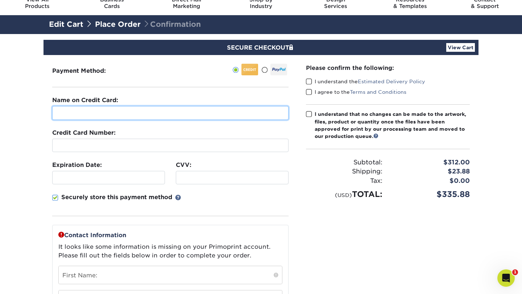
click at [93, 117] on input "text" at bounding box center [170, 113] width 236 height 14
type input "[PERSON_NAME]"
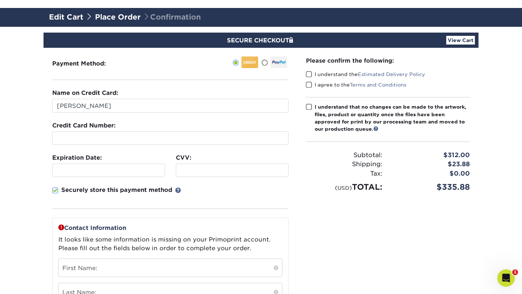
scroll to position [39, 0]
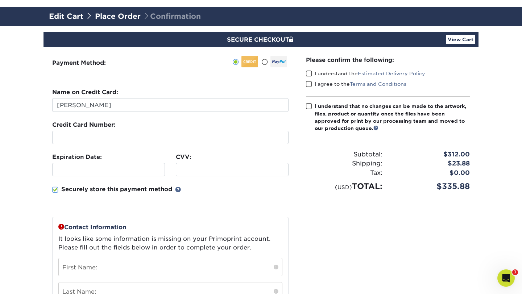
click at [31, 211] on section "SECURE CHECKOUT View Cart Payment Method: Name on Credit Card:" at bounding box center [261, 249] width 522 height 447
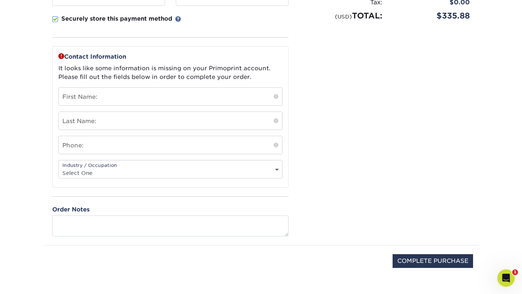
scroll to position [210, 0]
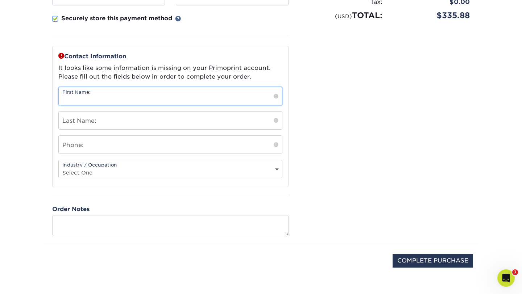
click at [84, 100] on input "text" at bounding box center [170, 96] width 223 height 18
type input "[PERSON_NAME]"
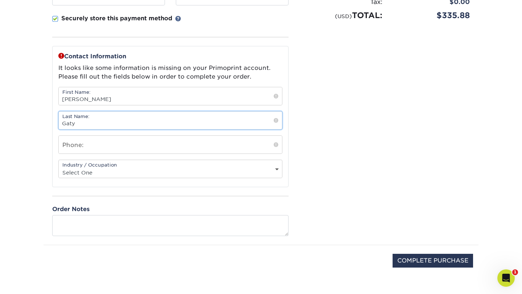
type input "Gaty"
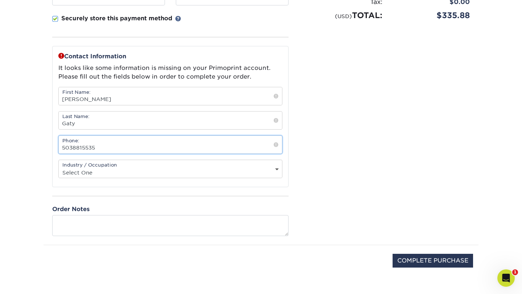
type input "5038815535"
click at [153, 174] on select "Select One Administrative Executive Human Resources Construction Education Ente…" at bounding box center [170, 172] width 223 height 11
select select "20"
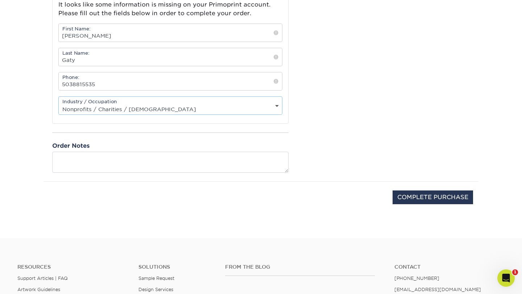
scroll to position [275, 0]
click at [417, 199] on input "COMPLETE PURCHASE" at bounding box center [433, 197] width 80 height 14
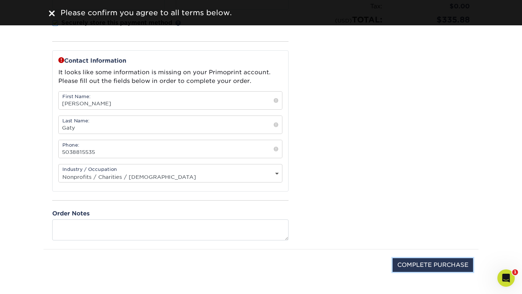
scroll to position [219, 0]
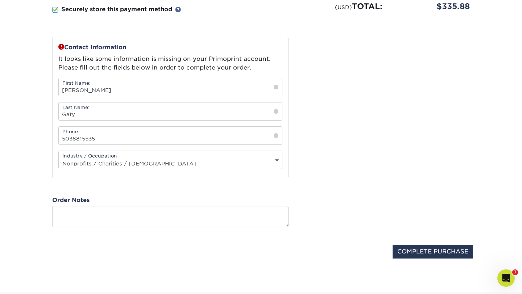
click at [188, 156] on div "Industry / Occupation Select One Administrative Executive Human Resources Const…" at bounding box center [170, 160] width 224 height 18
click at [269, 161] on select "Select One Administrative Executive Human Resources Construction Education Ente…" at bounding box center [170, 163] width 223 height 11
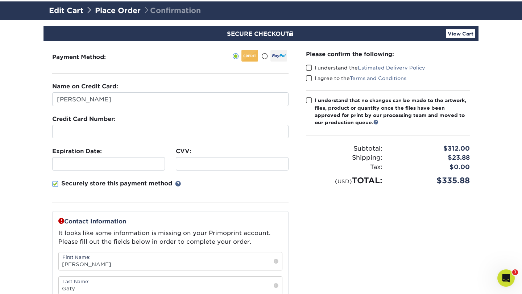
scroll to position [42, 0]
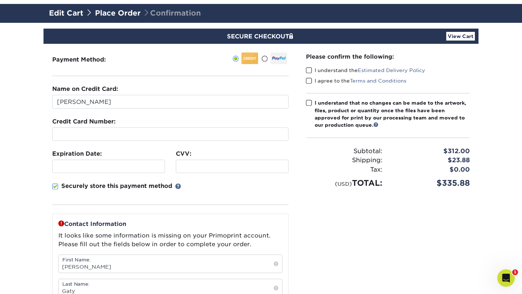
click at [308, 70] on span at bounding box center [309, 70] width 6 height 7
click at [0, 0] on input "I understand the Estimated Delivery Policy" at bounding box center [0, 0] width 0 height 0
click at [309, 79] on span at bounding box center [309, 81] width 6 height 7
click at [0, 0] on input "I agree to the Terms and Conditions" at bounding box center [0, 0] width 0 height 0
click at [309, 101] on span at bounding box center [309, 103] width 6 height 7
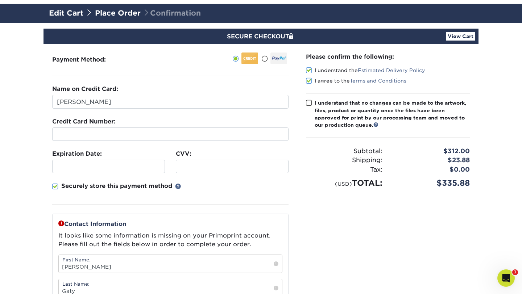
click at [0, 0] on input "I understand that no changes can be made to the artwork, files, product or quan…" at bounding box center [0, 0] width 0 height 0
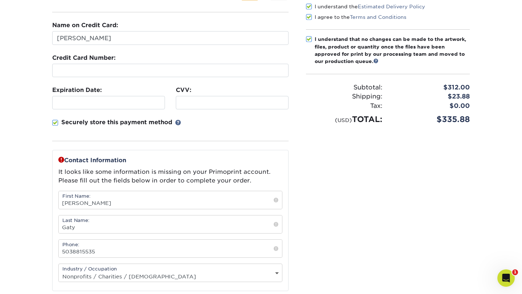
scroll to position [254, 0]
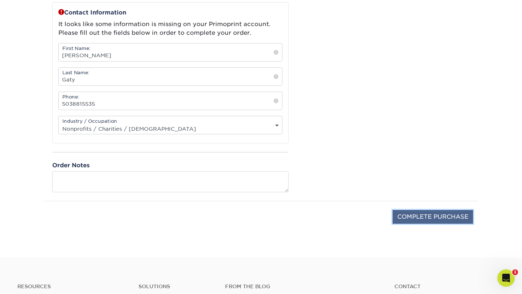
click at [409, 216] on input "COMPLETE PURCHASE" at bounding box center [433, 217] width 80 height 14
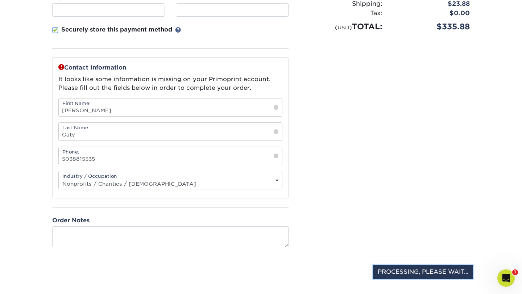
scroll to position [323, 0]
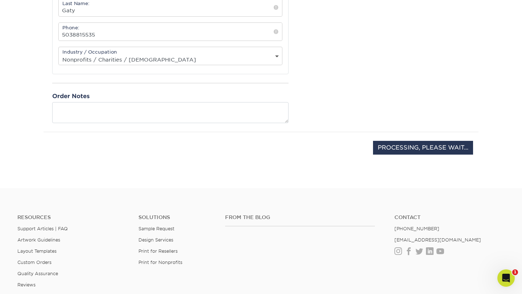
click at [357, 144] on div "PROCESSING, PLEASE WAIT..." at bounding box center [261, 151] width 424 height 39
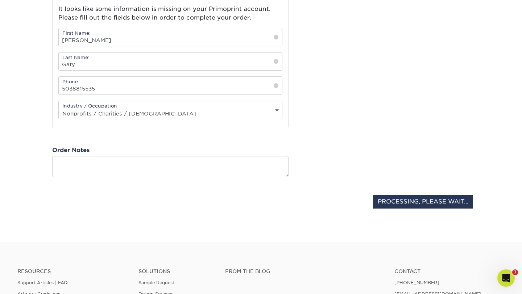
scroll to position [314, 0]
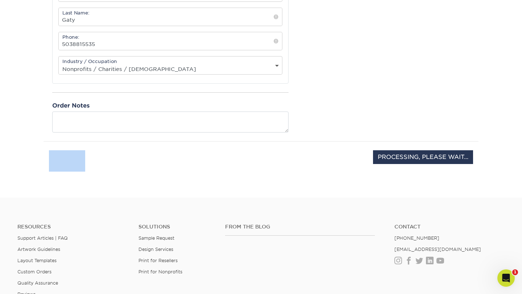
drag, startPoint x: 368, startPoint y: 144, endPoint x: 366, endPoint y: 133, distance: 10.7
click at [368, 142] on div "PROCESSING, PLEASE WAIT..." at bounding box center [261, 161] width 424 height 39
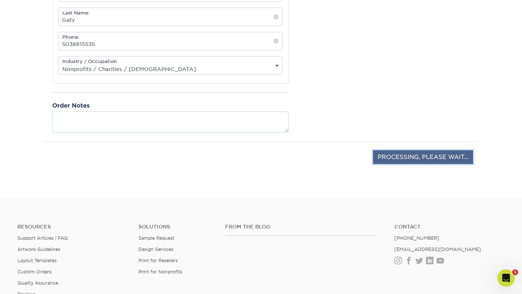
click at [398, 153] on input "PROCESSING, PLEASE WAIT..." at bounding box center [423, 157] width 100 height 14
type input "STILL PROCESSING, PLEASE WAIT.."
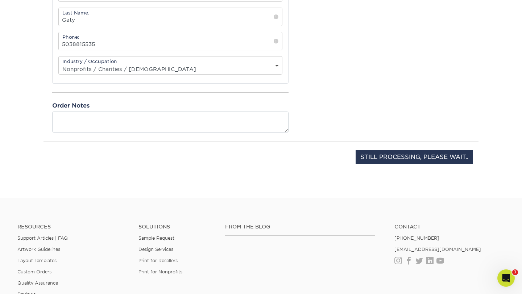
click at [340, 155] on div "STILL PROCESSING, PLEASE WAIT.." at bounding box center [261, 161] width 424 height 39
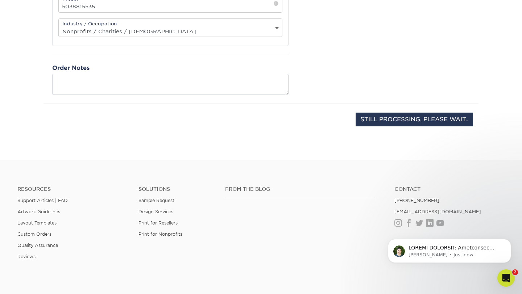
scroll to position [0, 0]
click at [503, 275] on icon "Open Intercom Messenger" at bounding box center [505, 278] width 12 height 12
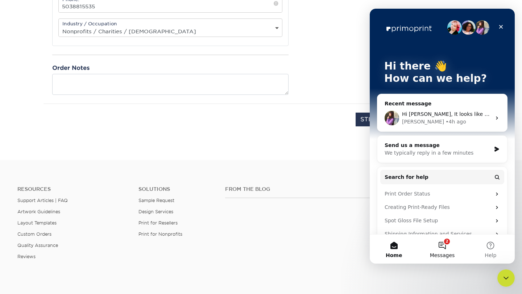
click at [438, 248] on button "2 Messages" at bounding box center [442, 249] width 48 height 29
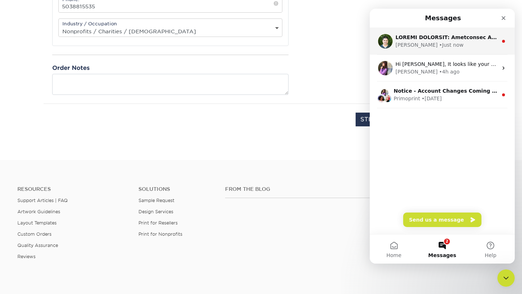
click at [434, 50] on div "[PERSON_NAME] • Just now" at bounding box center [442, 41] width 145 height 27
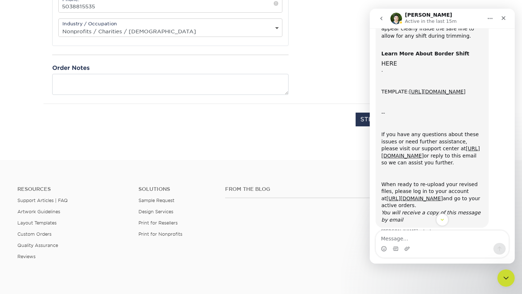
scroll to position [233, 0]
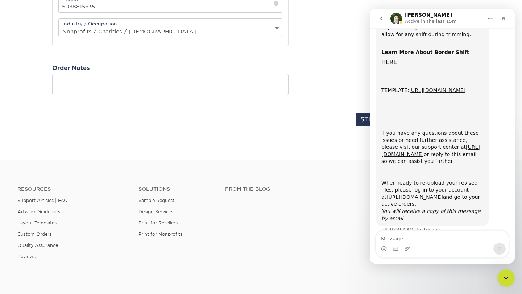
click at [499, 84] on div "ACTION REQUIRED: Primoprint Order 25818-12868-80798 Thank you for placing your …" at bounding box center [442, 30] width 133 height 426
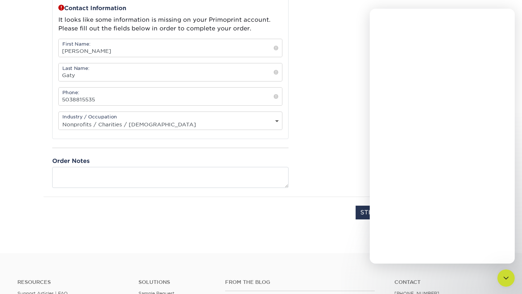
scroll to position [0, 0]
